Goal: Find specific page/section: Find specific page/section

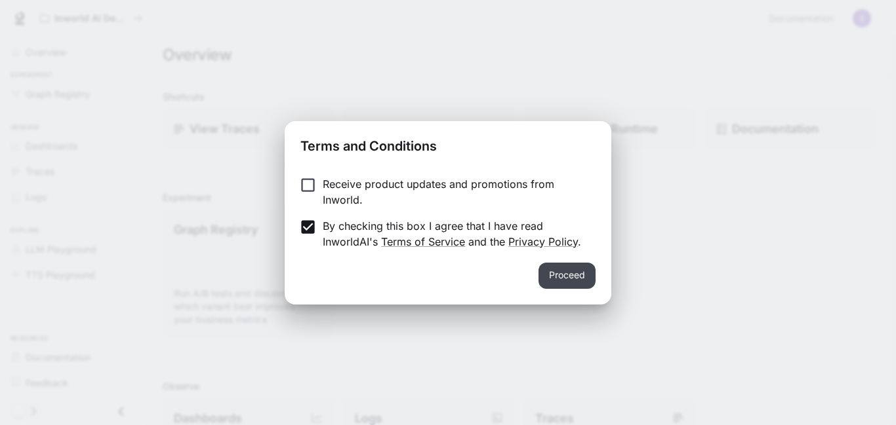
click at [583, 277] on button "Proceed" at bounding box center [566, 276] width 57 height 26
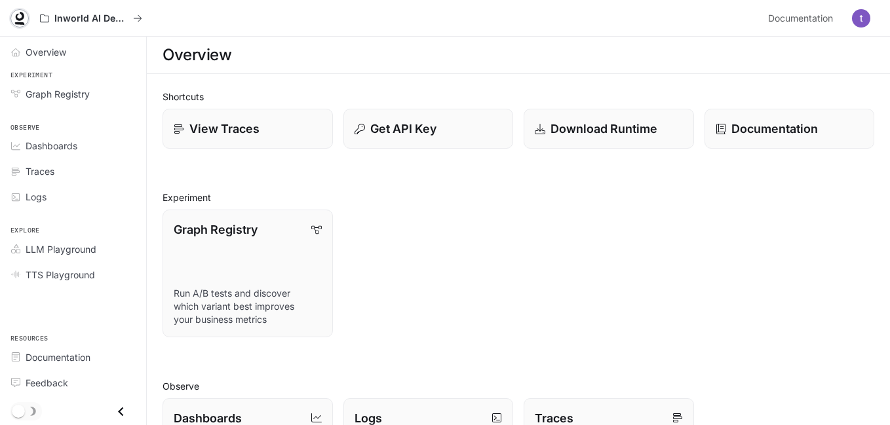
click at [20, 12] on icon at bounding box center [19, 18] width 13 height 13
click at [67, 148] on span "Dashboards" at bounding box center [52, 146] width 52 height 14
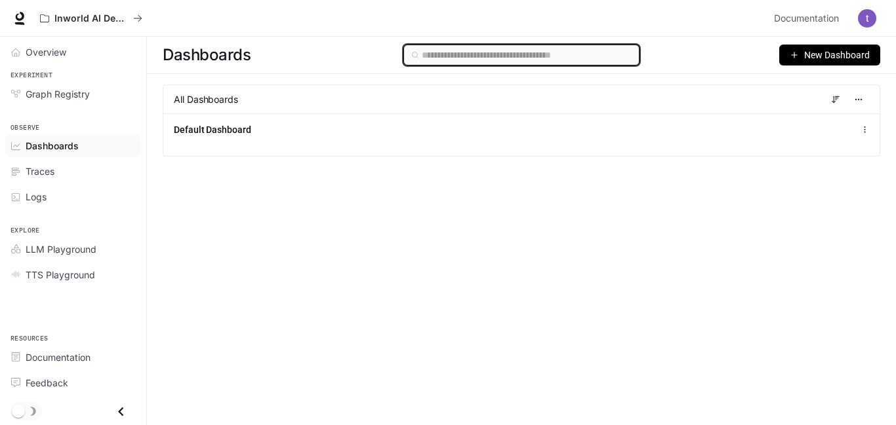
click at [586, 54] on input "text" at bounding box center [526, 55] width 209 height 14
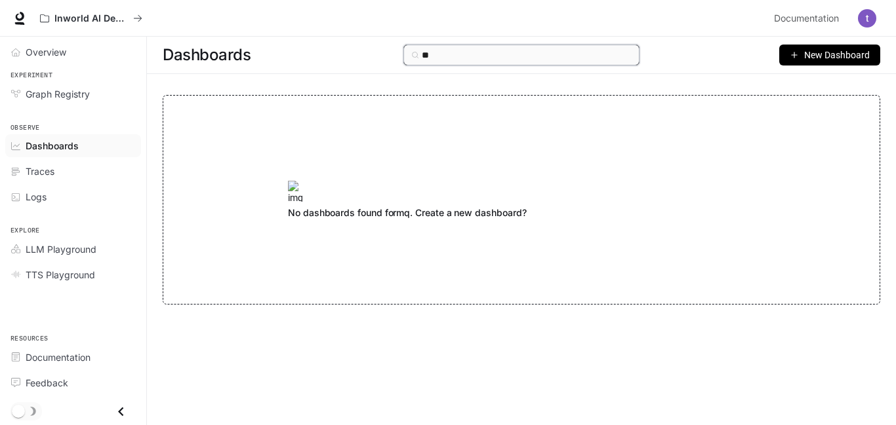
type input "*"
